Goal: Transaction & Acquisition: Obtain resource

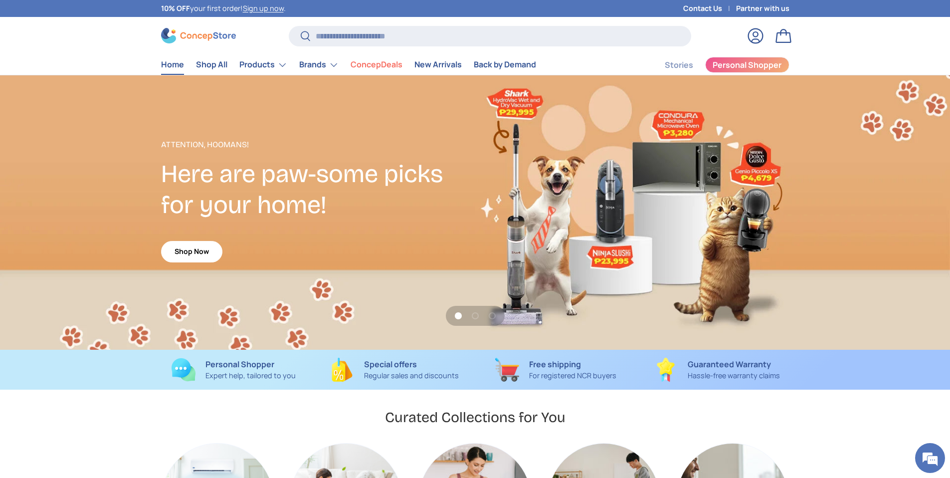
scroll to position [121, 0]
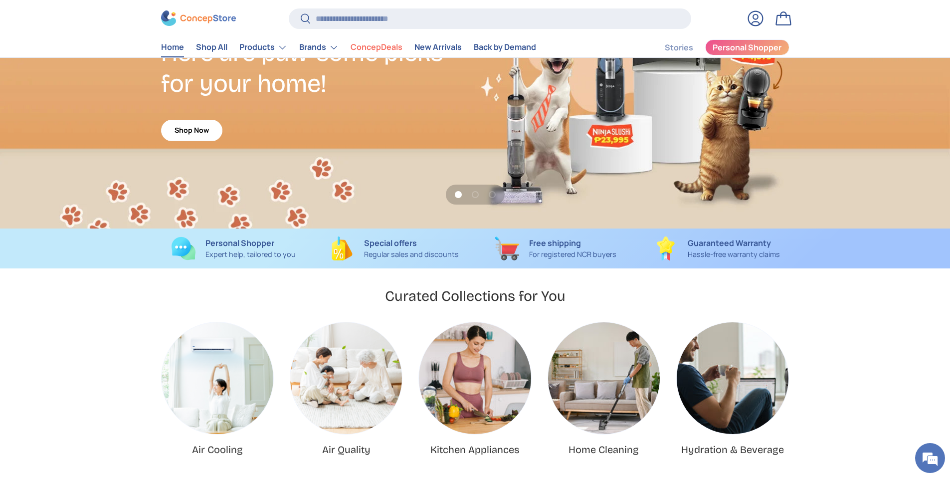
click at [333, 385] on img "Air Quality" at bounding box center [346, 378] width 112 height 112
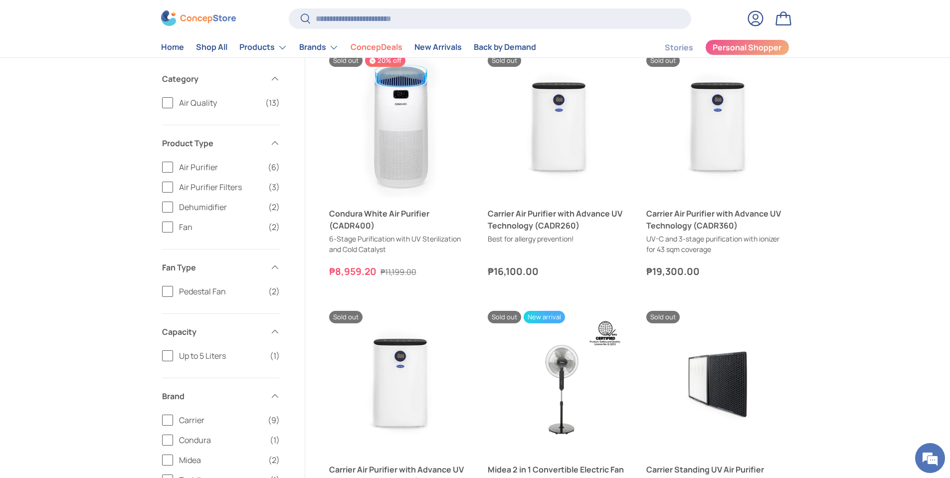
scroll to position [821, 0]
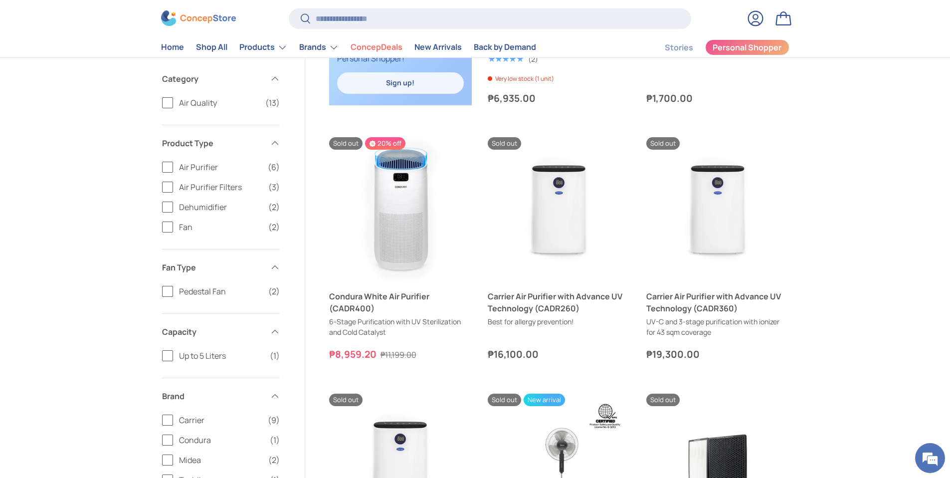
click at [167, 208] on label "Dehumidifier (2)" at bounding box center [221, 207] width 118 height 12
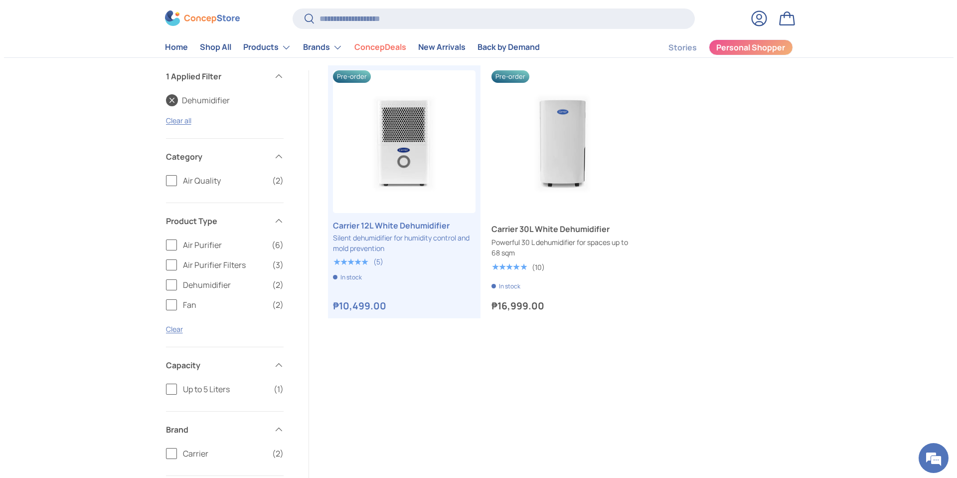
scroll to position [265, 0]
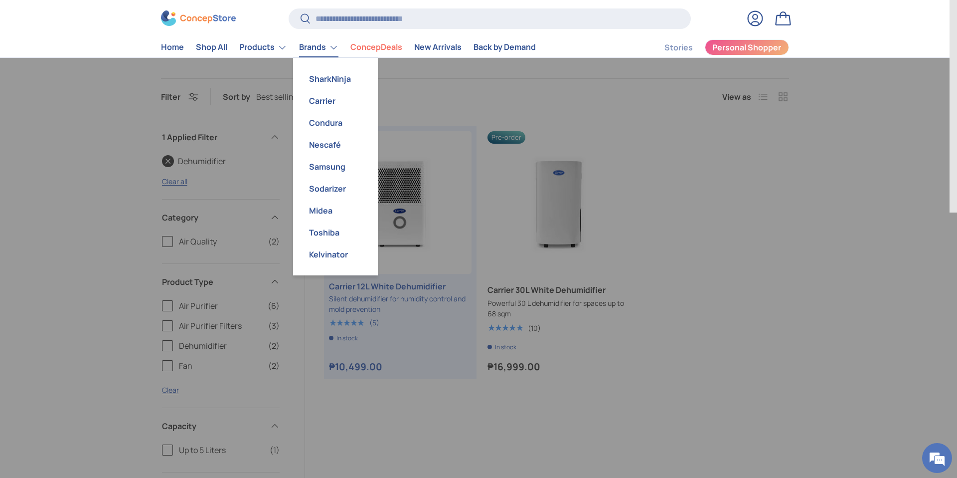
click at [326, 50] on link "Brands" at bounding box center [318, 47] width 39 height 20
click at [322, 118] on link "Condura" at bounding box center [335, 123] width 73 height 22
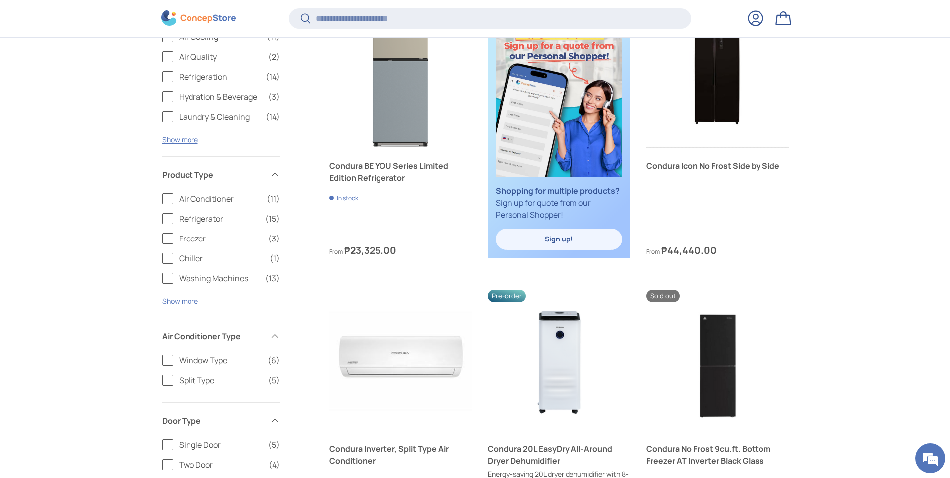
scroll to position [533, 0]
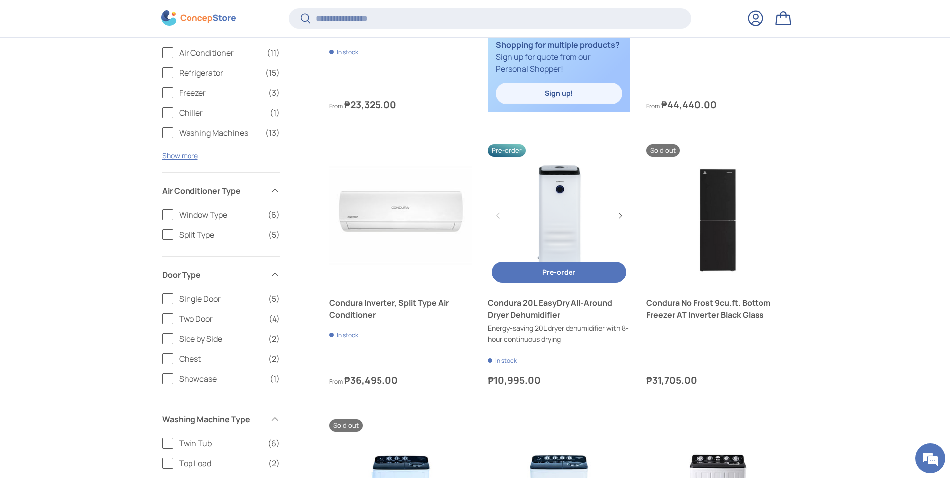
click at [541, 309] on link "Condura 20L EasyDry All-Around Dryer Dehumidifier" at bounding box center [559, 309] width 143 height 24
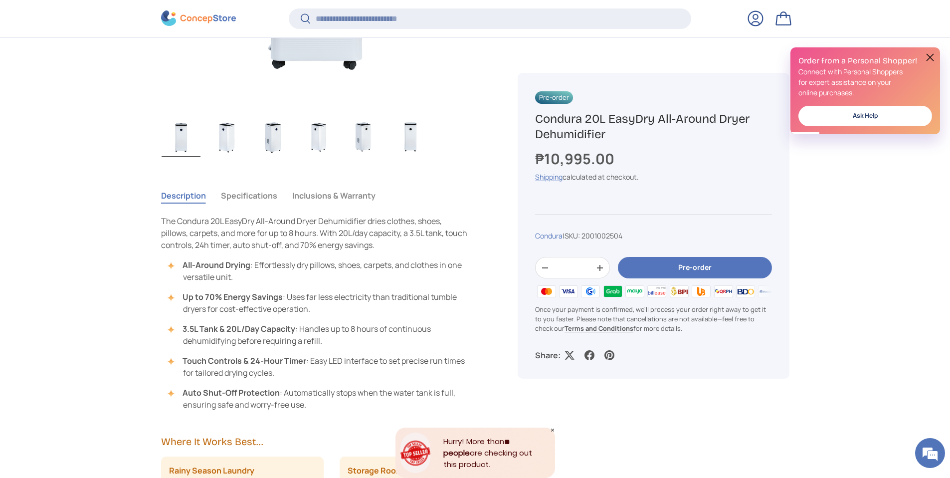
click at [929, 59] on button at bounding box center [930, 57] width 12 height 12
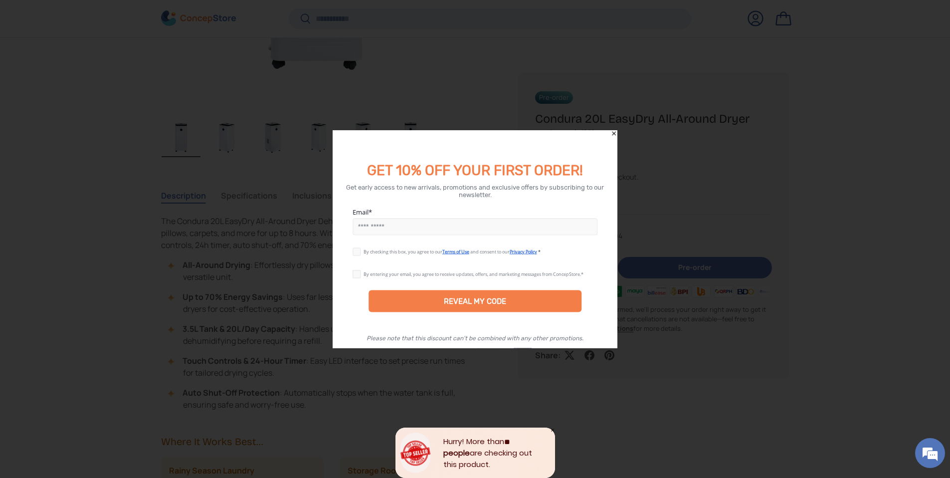
click at [415, 228] on input "Email" at bounding box center [475, 226] width 245 height 17
type input "**********"
click at [492, 230] on input "**********" at bounding box center [475, 226] width 245 height 17
click at [357, 250] on label at bounding box center [358, 250] width 11 height 8
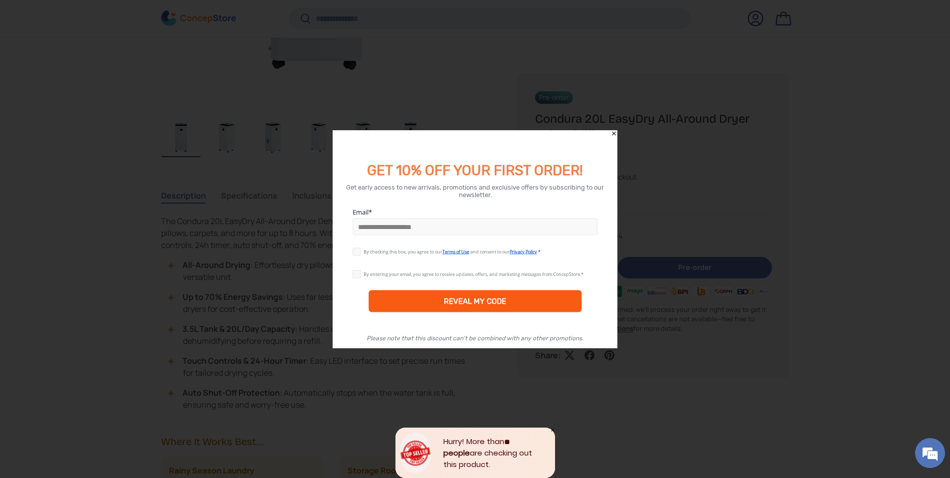
click at [448, 303] on div "REVEAL MY CODE" at bounding box center [475, 301] width 62 height 9
click at [614, 135] on icon "Close" at bounding box center [613, 133] width 7 height 7
